Goal: Task Accomplishment & Management: Manage account settings

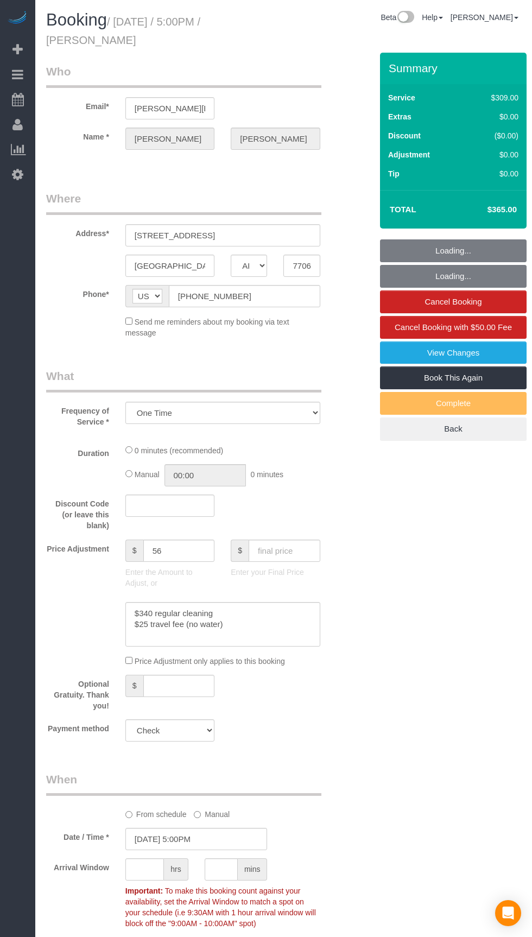
select select "[GEOGRAPHIC_DATA]"
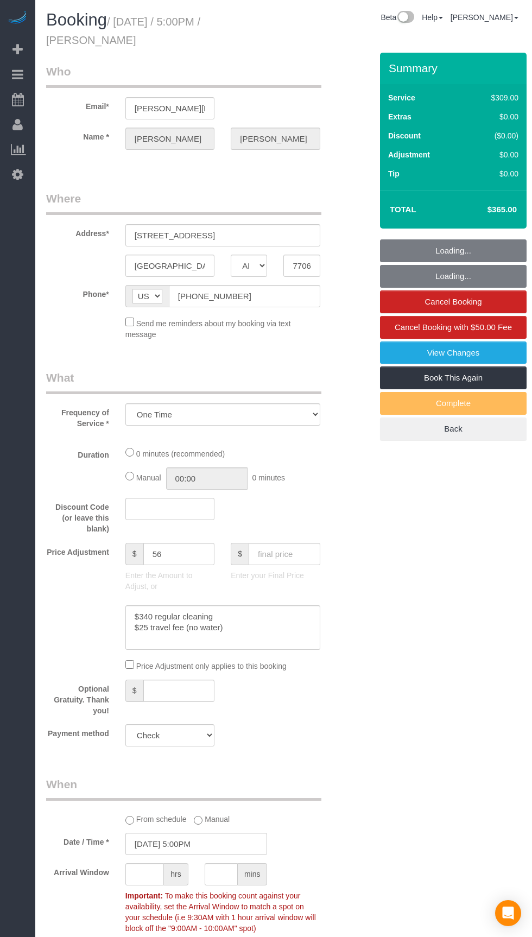
select select "object:1057"
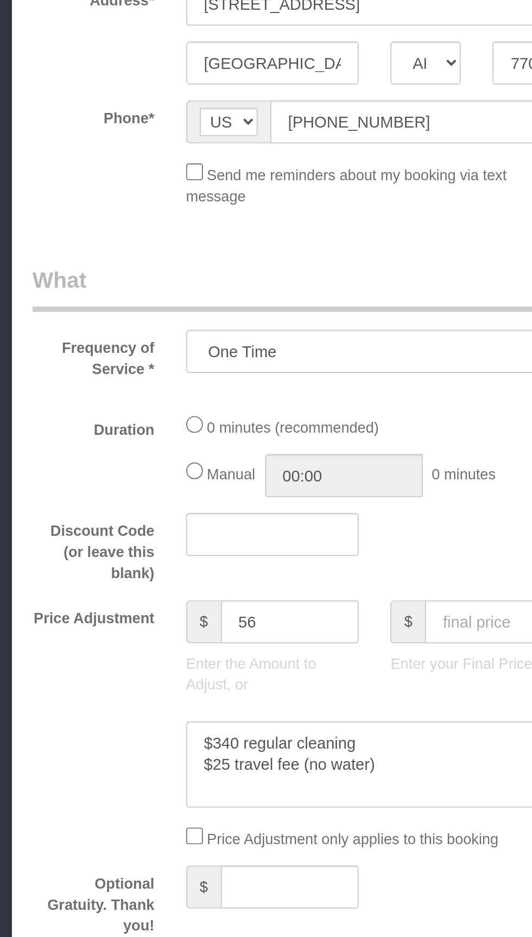
select select "3"
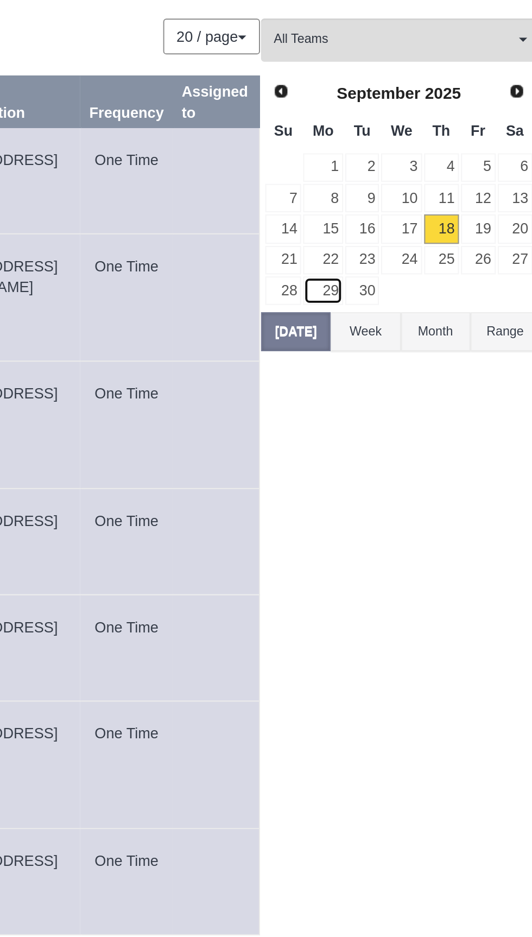
click at [399, 215] on link "29" at bounding box center [409, 210] width 20 height 15
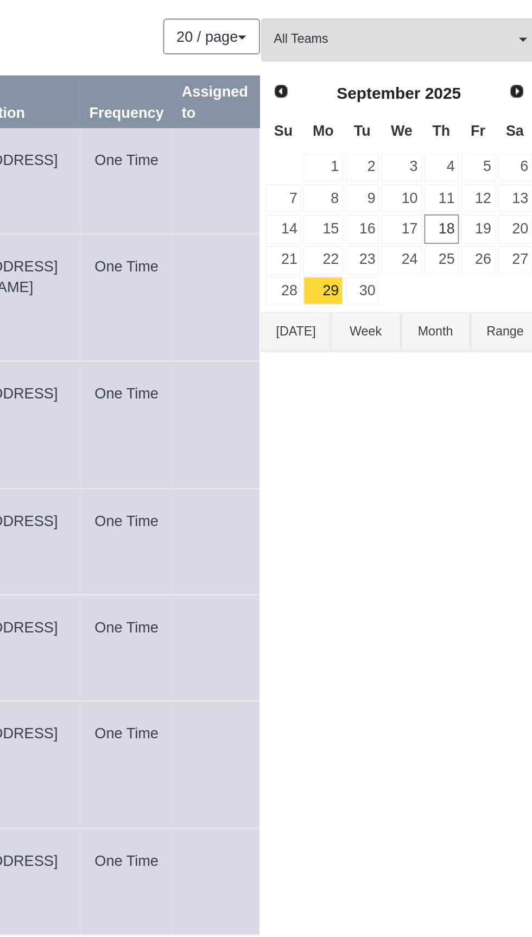
click at [401, 233] on button "[DATE]" at bounding box center [395, 231] width 36 height 20
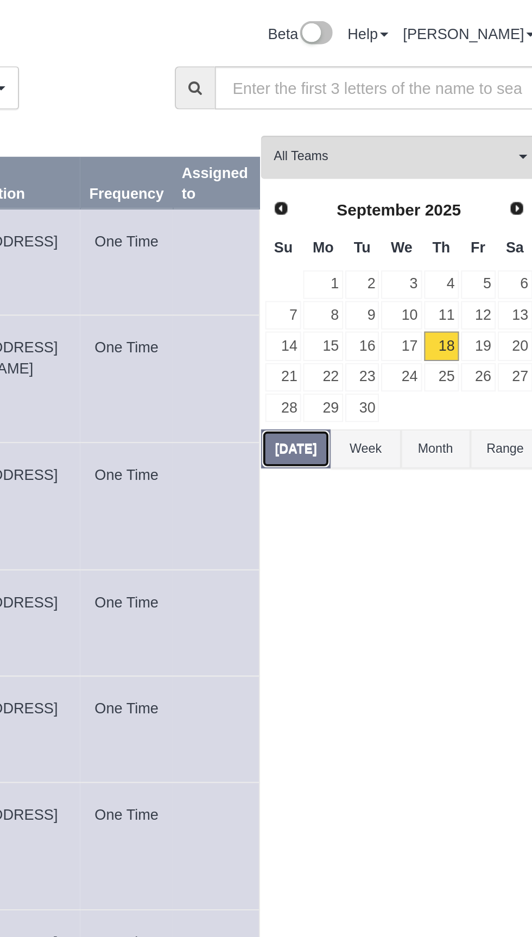
click at [397, 229] on button "[DATE]" at bounding box center [395, 231] width 36 height 20
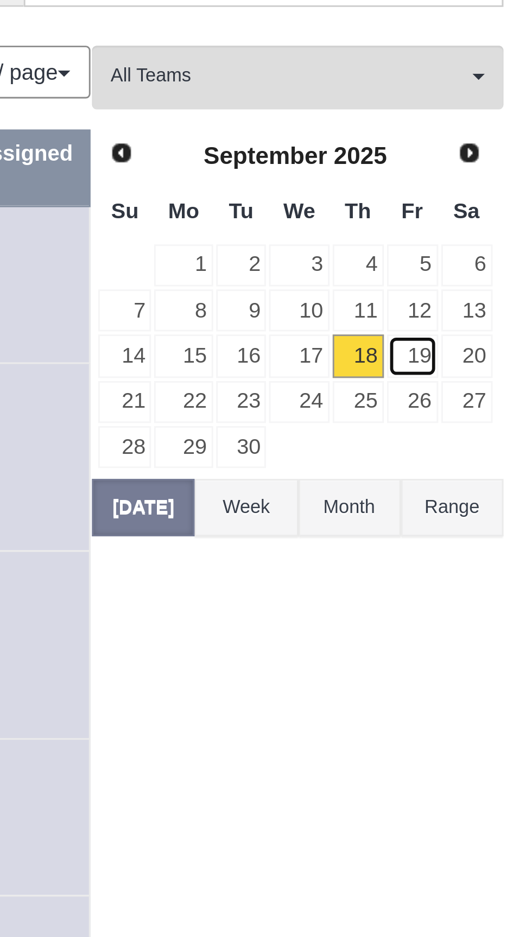
click at [491, 177] on link "19" at bounding box center [489, 178] width 18 height 15
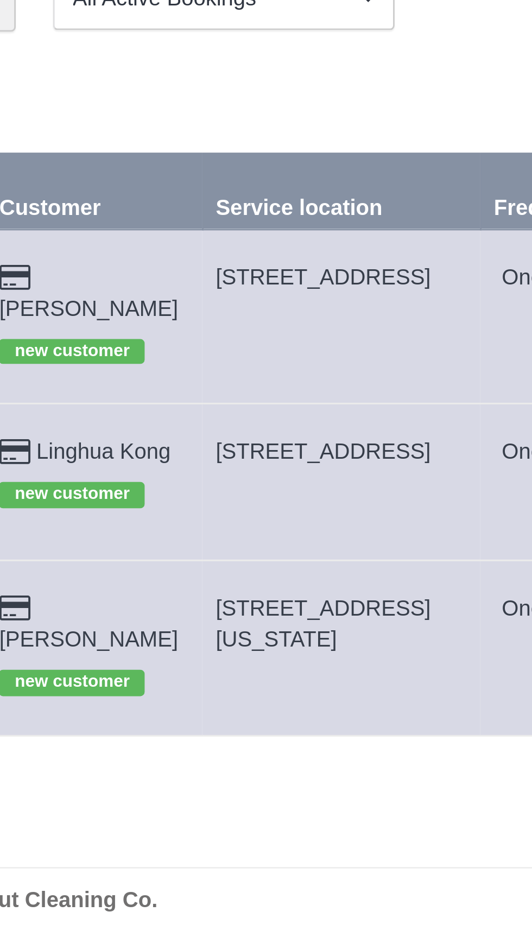
copy span "[STREET_ADDRESS]"
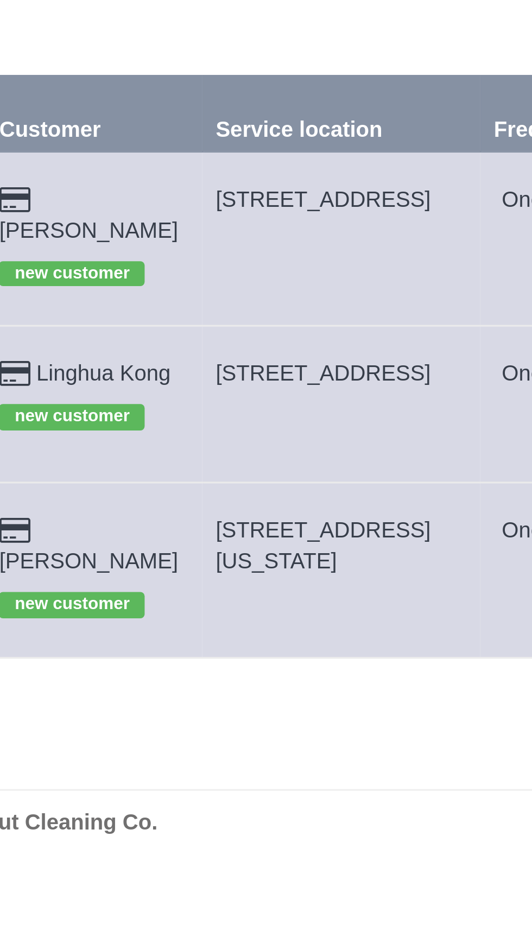
copy span "[STREET_ADDRESS]"
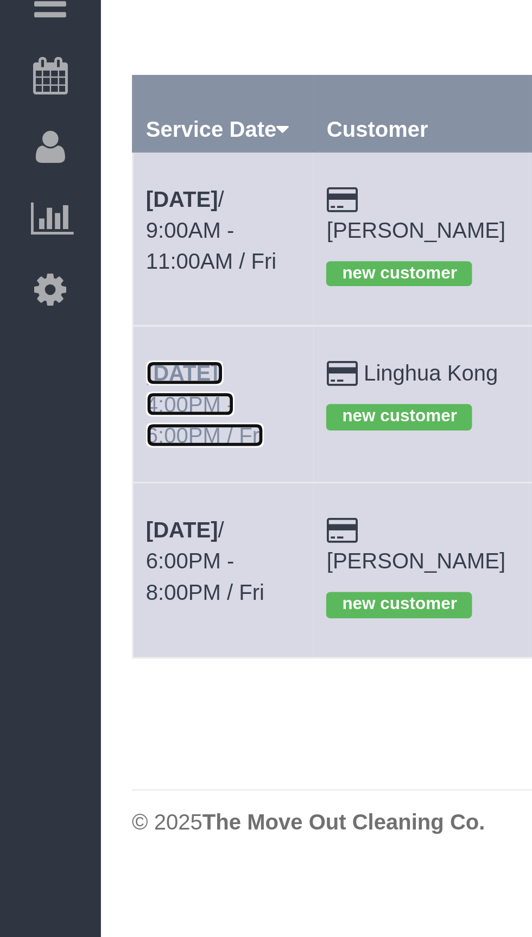
click at [78, 200] on link "[DATE] 4:00PM - 6:00PM / Fri" at bounding box center [71, 214] width 41 height 30
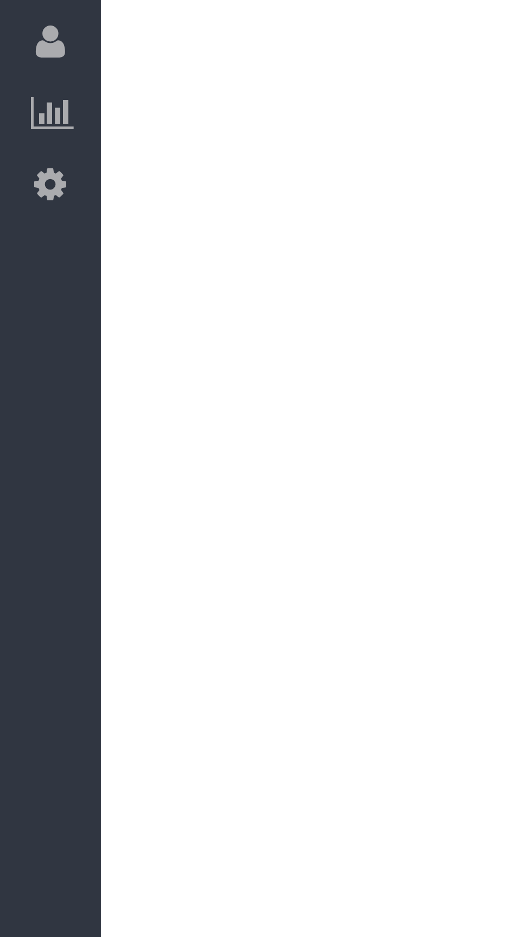
select select "[GEOGRAPHIC_DATA]"
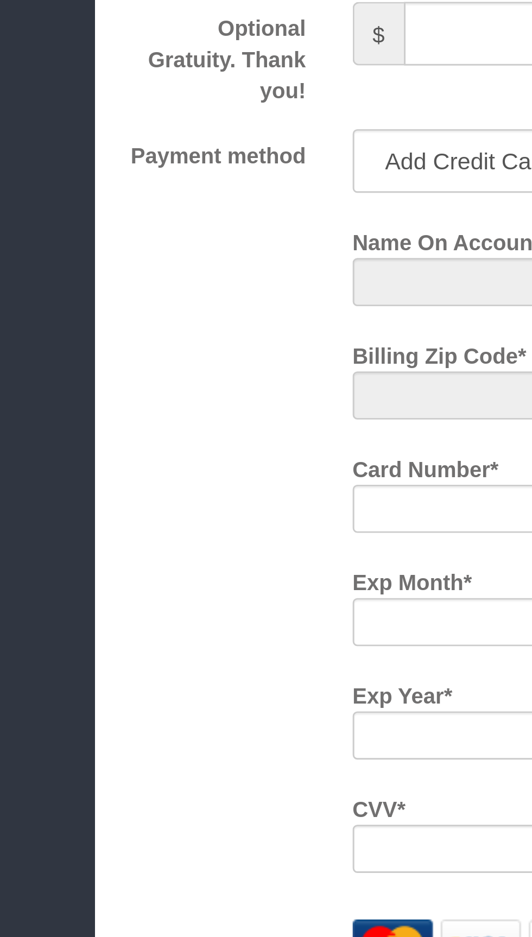
select select "string:fspay-9bbd9fc2-2cab-44ee-ab99-b0f947d318ff"
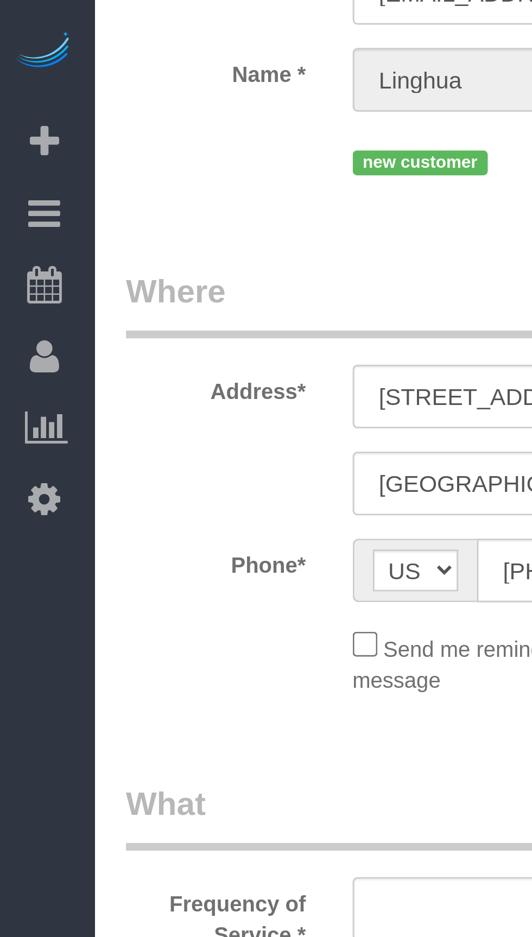
select select "3"
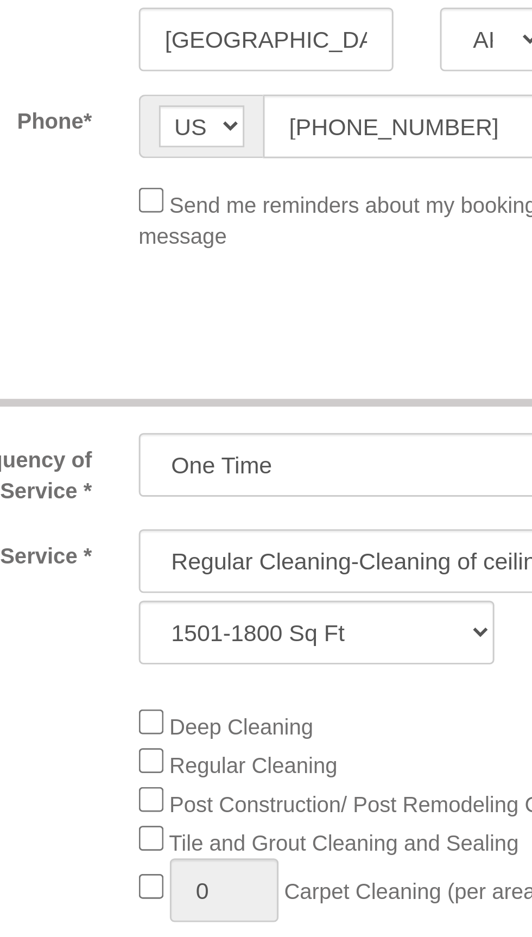
select select "object:1929"
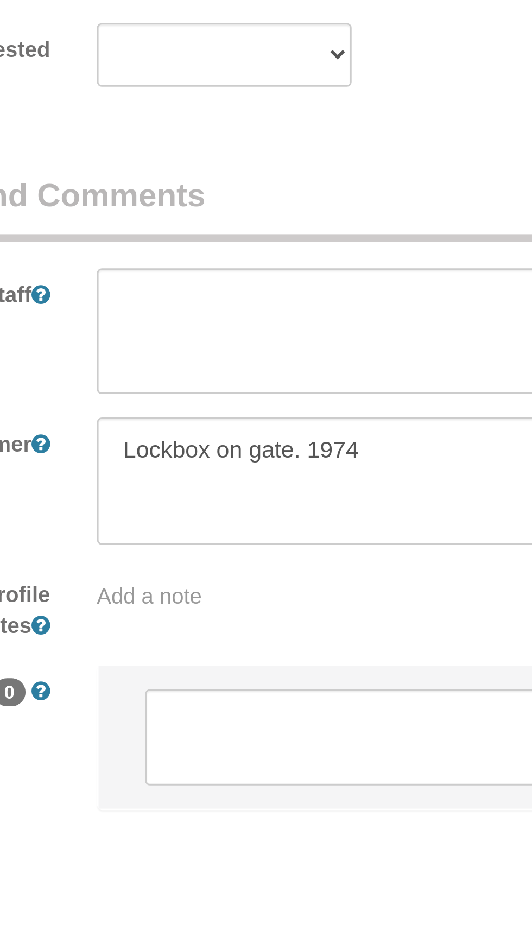
scroll to position [755, 0]
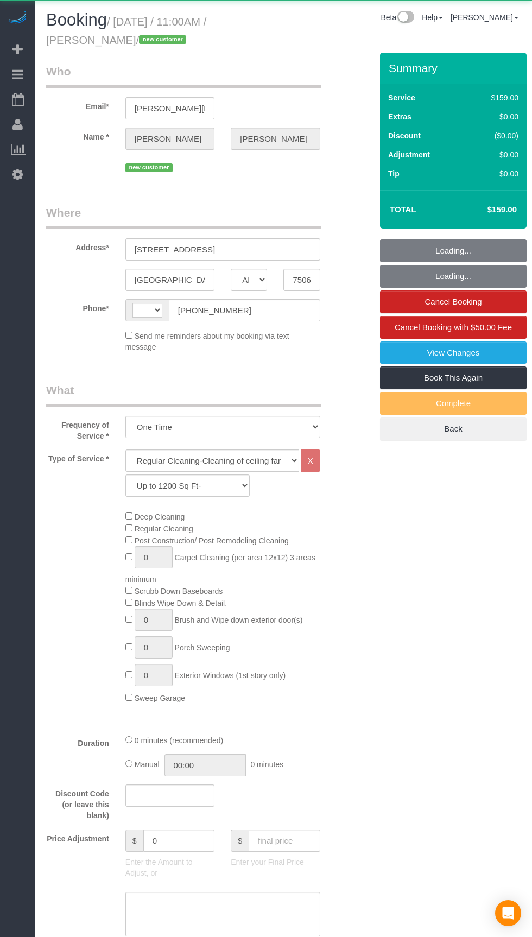
select select "[GEOGRAPHIC_DATA]"
select select "3"
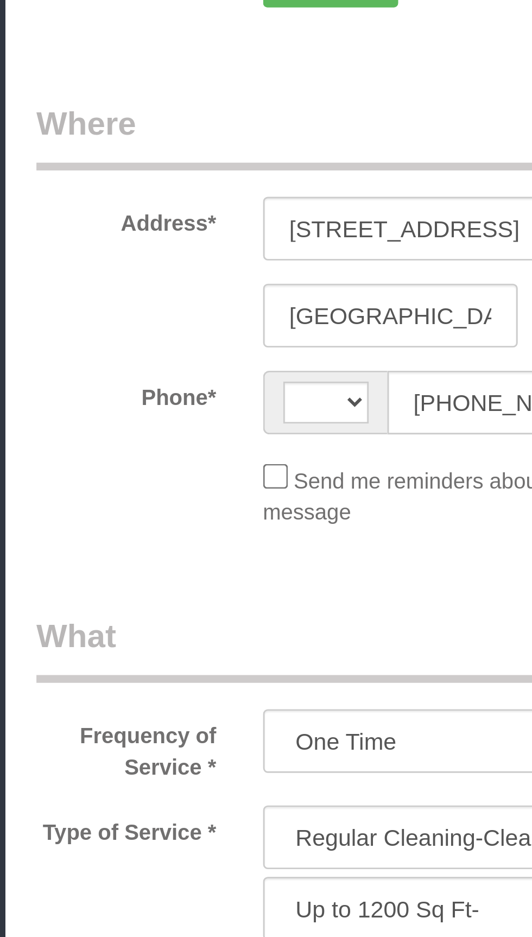
select select "object:910"
select select "string:[GEOGRAPHIC_DATA]"
select select "string:fspay-b1132cfa-0252-4119-8f3c-6a0ea7cebf99"
